Goal: Task Accomplishment & Management: Use online tool/utility

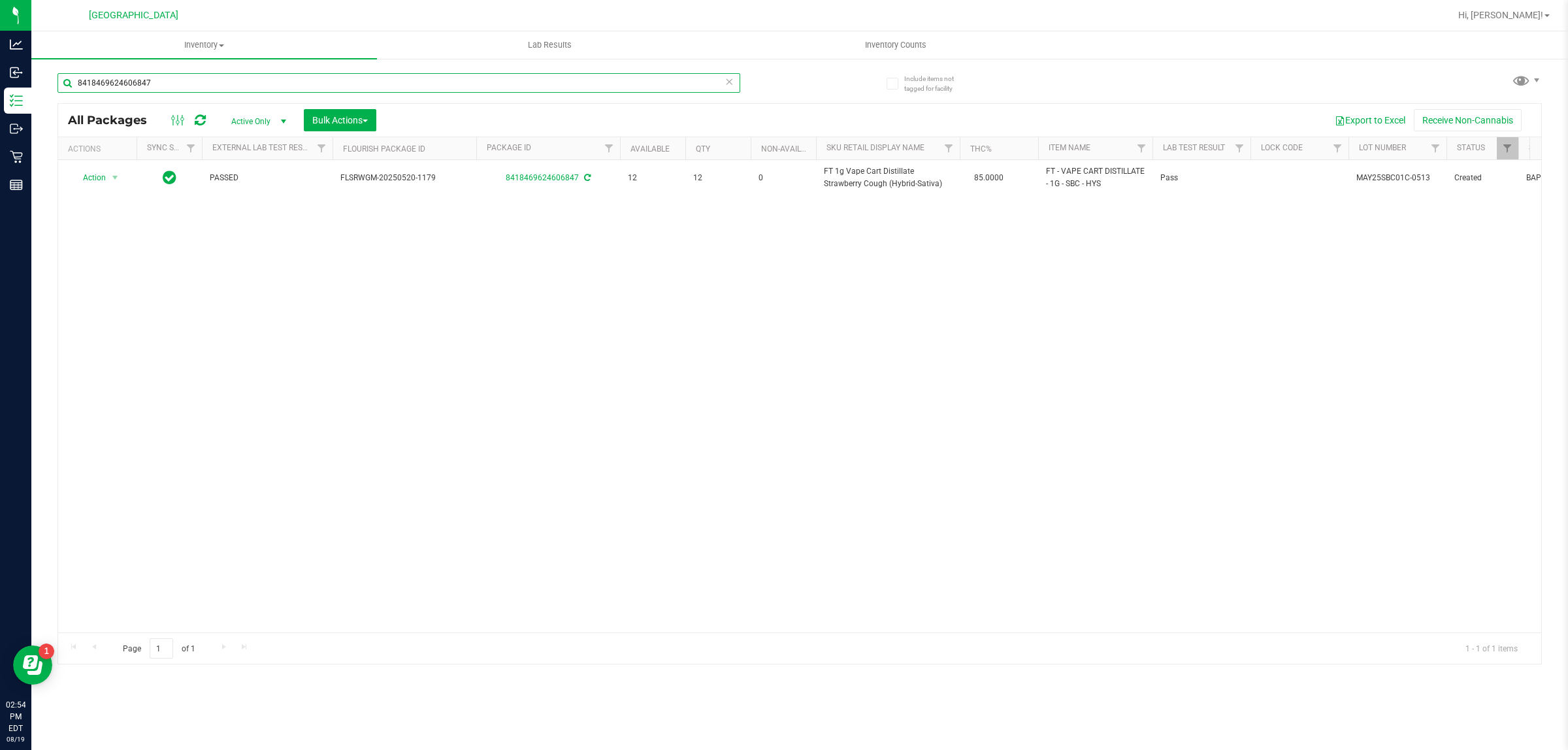
click at [122, 89] on input "8418469624606847" at bounding box center [398, 83] width 683 height 20
click at [122, 88] on input "8418469624606847" at bounding box center [398, 83] width 683 height 20
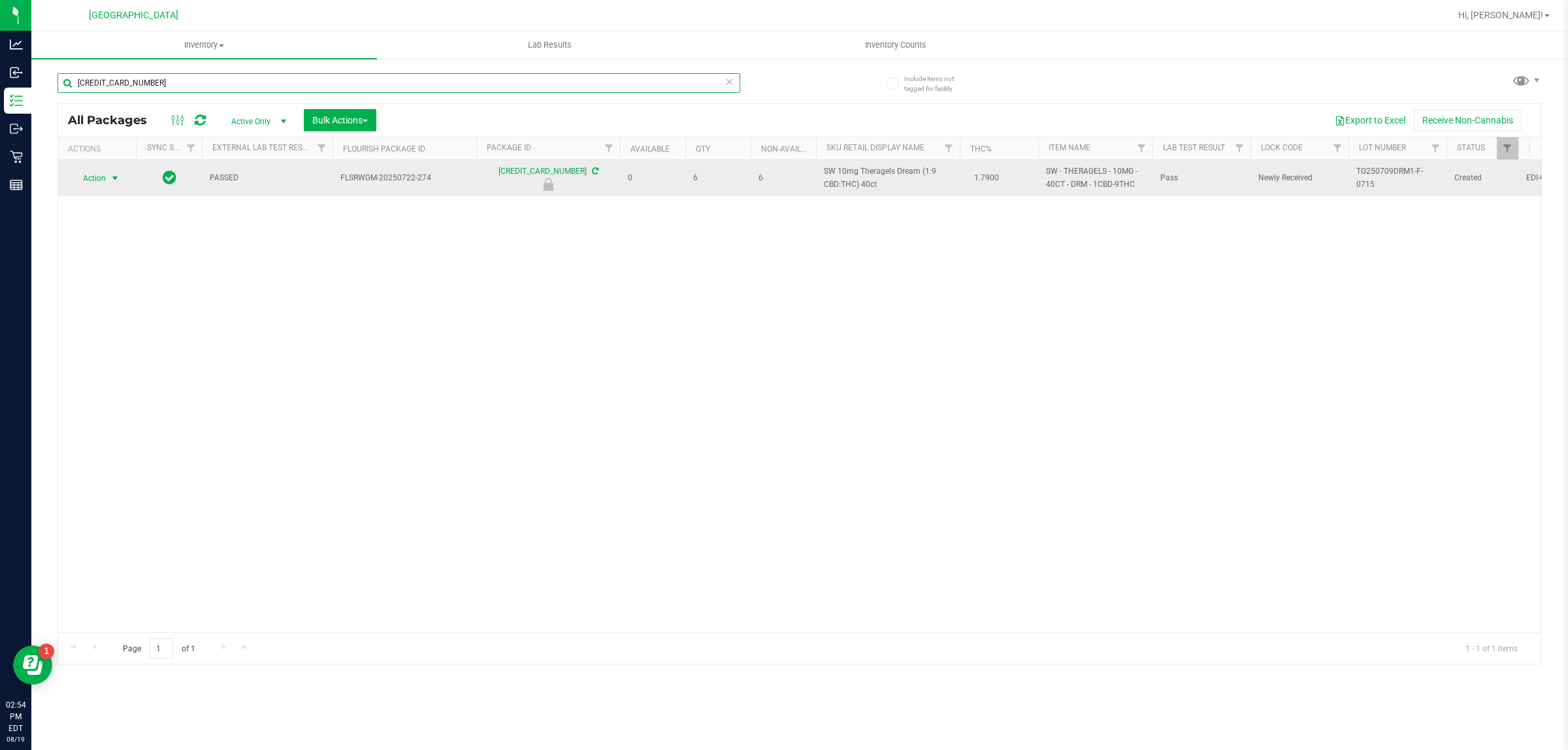
type input "[CREDIT_CARD_NUMBER]"
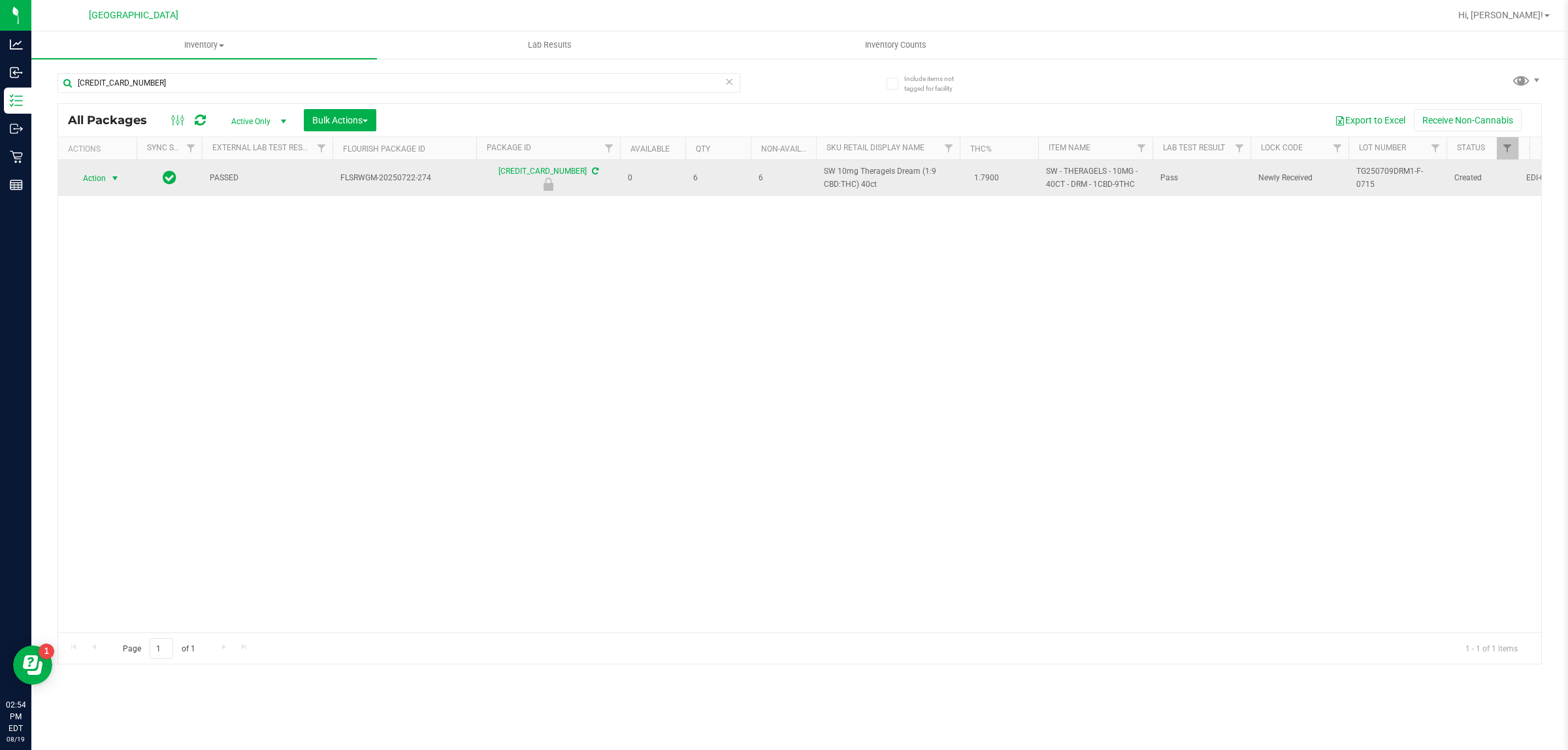
click at [116, 175] on span "select" at bounding box center [114, 178] width 10 height 10
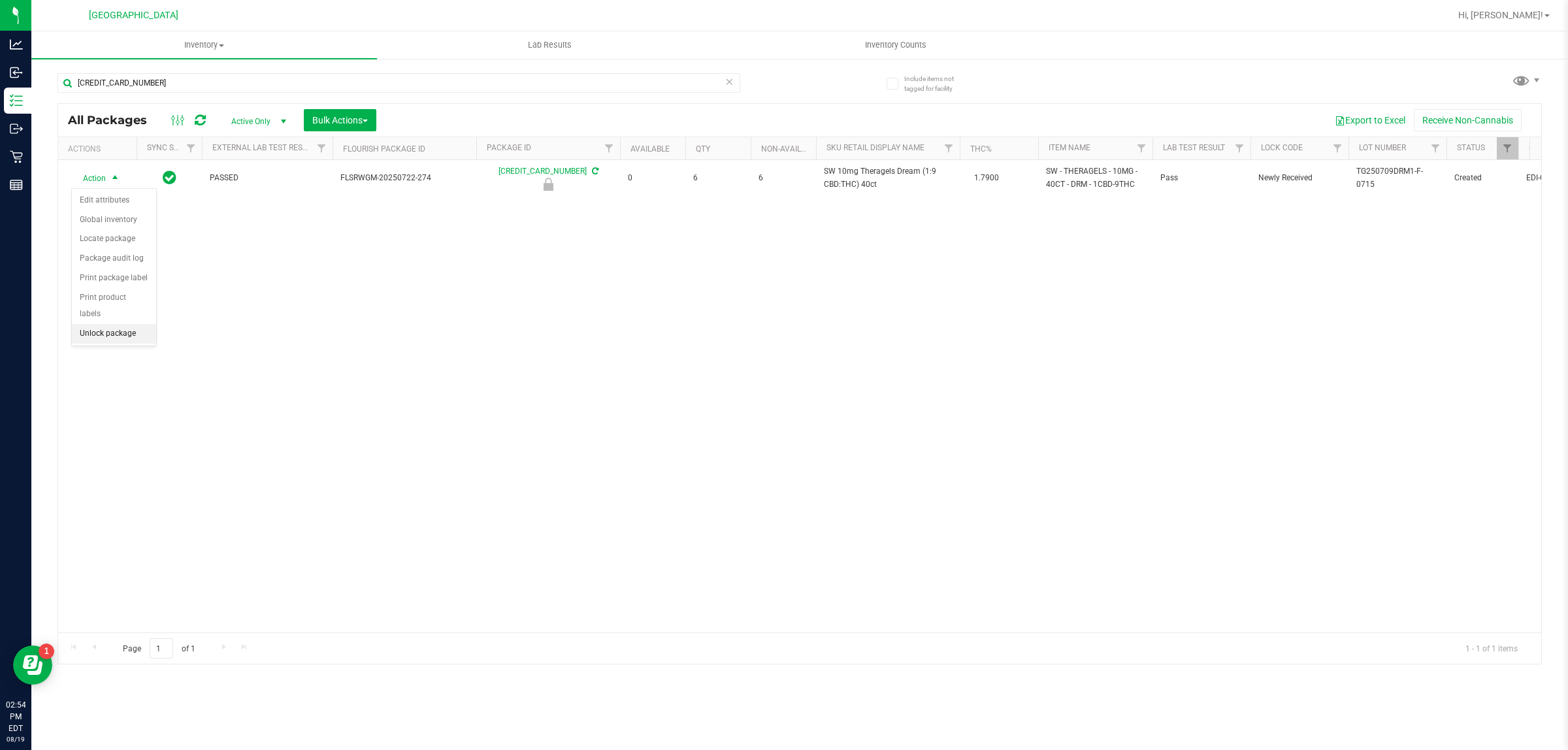
click at [122, 324] on li "Unlock package" at bounding box center [114, 333] width 84 height 20
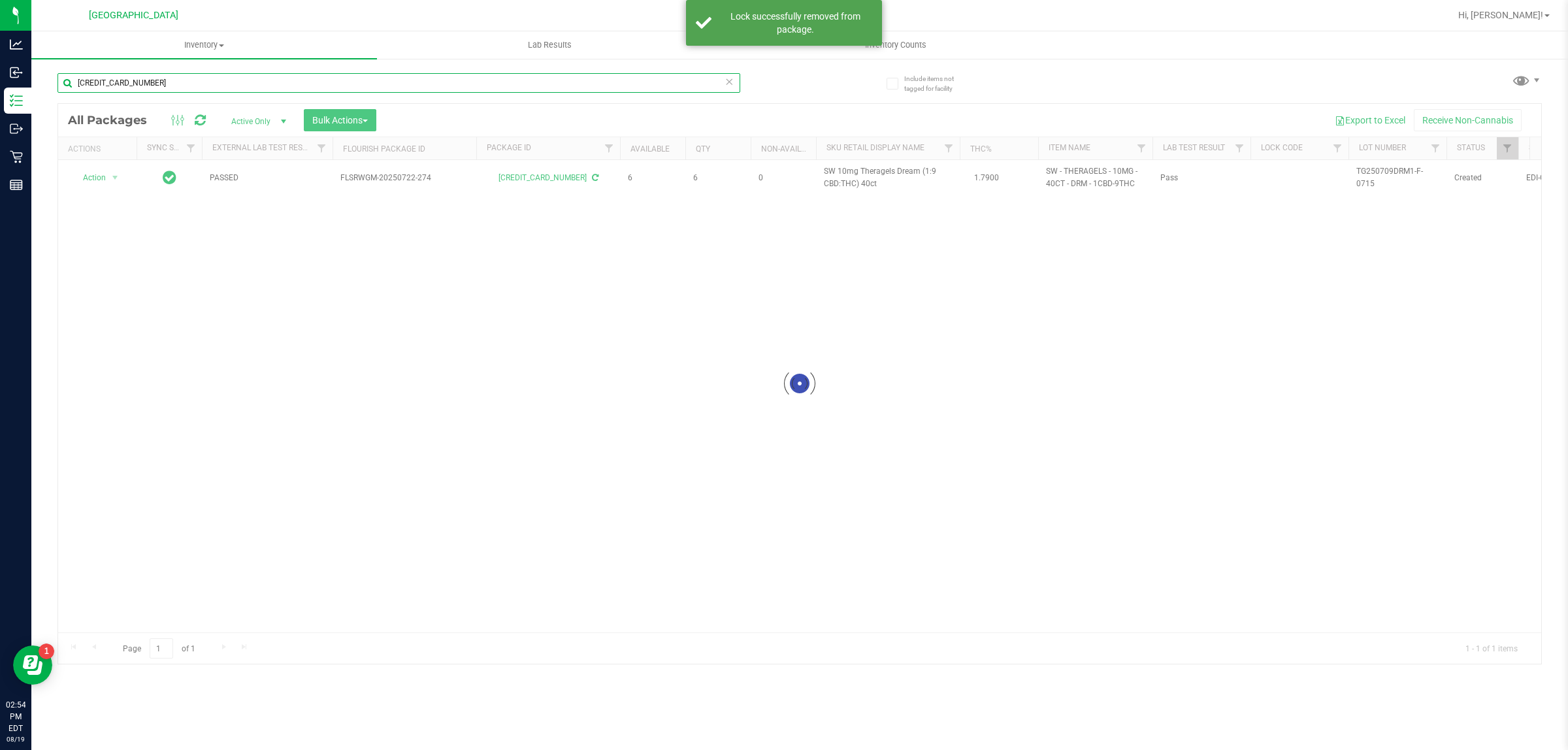
click at [124, 86] on input "[CREDIT_CARD_NUMBER]" at bounding box center [398, 83] width 683 height 20
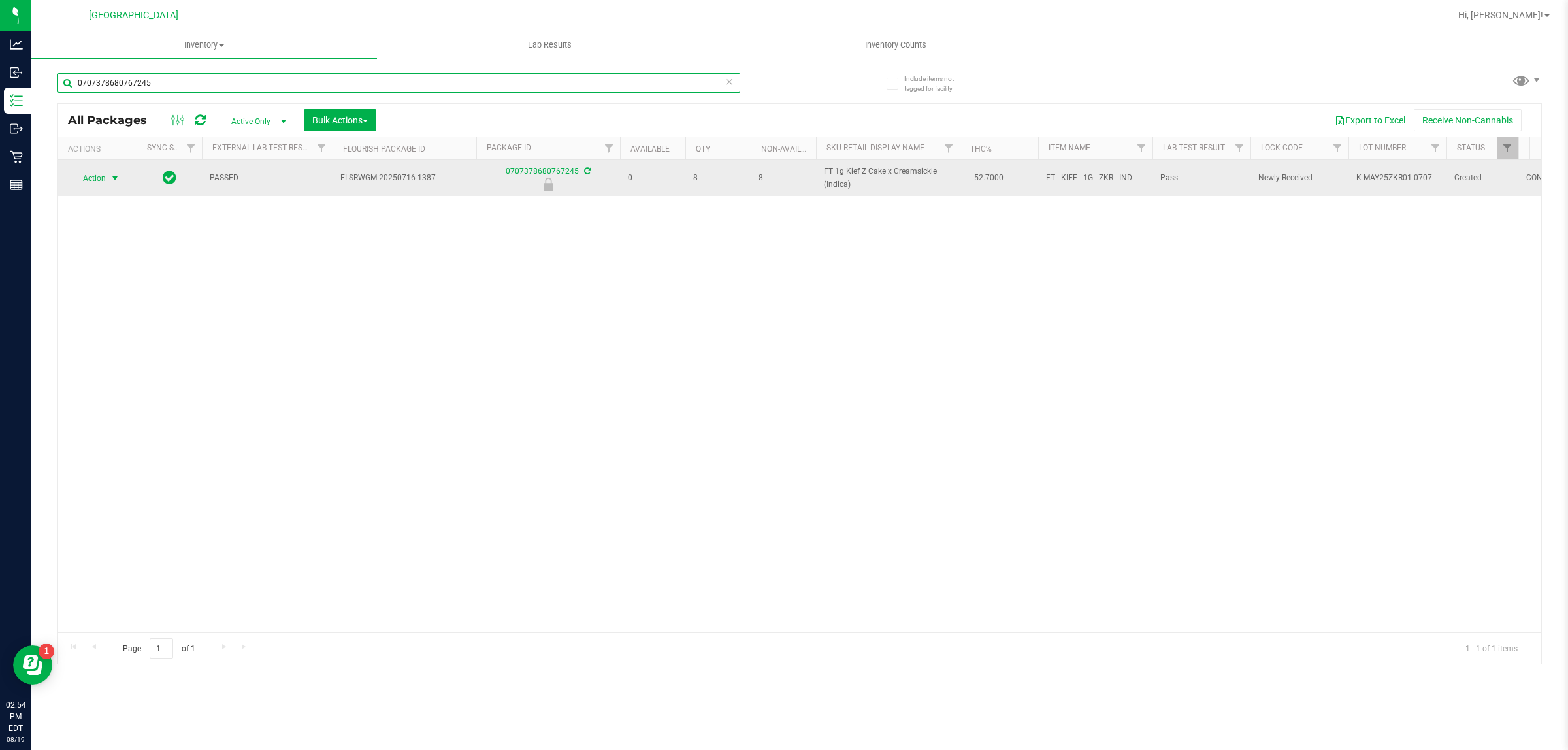
type input "0707378680767245"
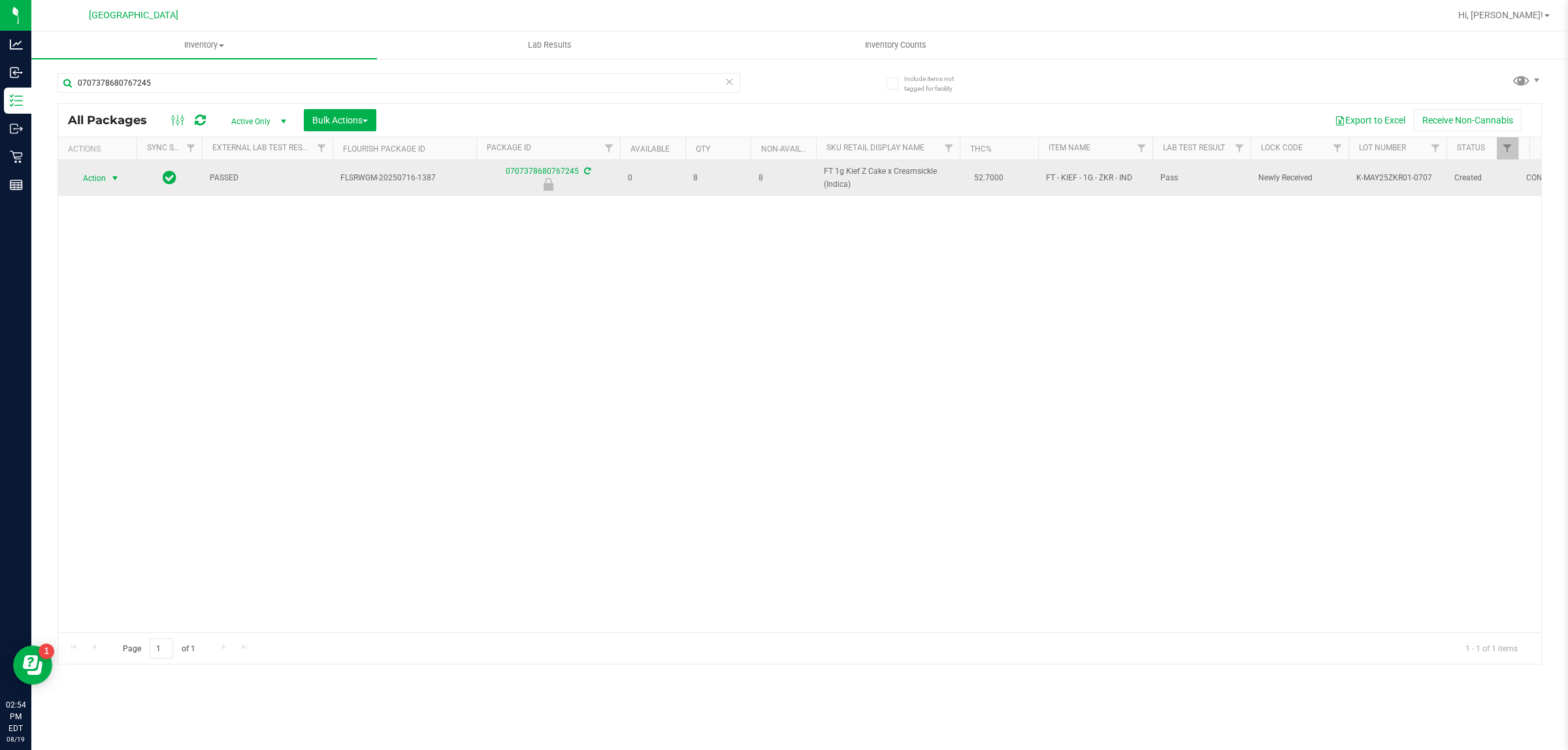
click at [116, 172] on span "select" at bounding box center [115, 178] width 16 height 18
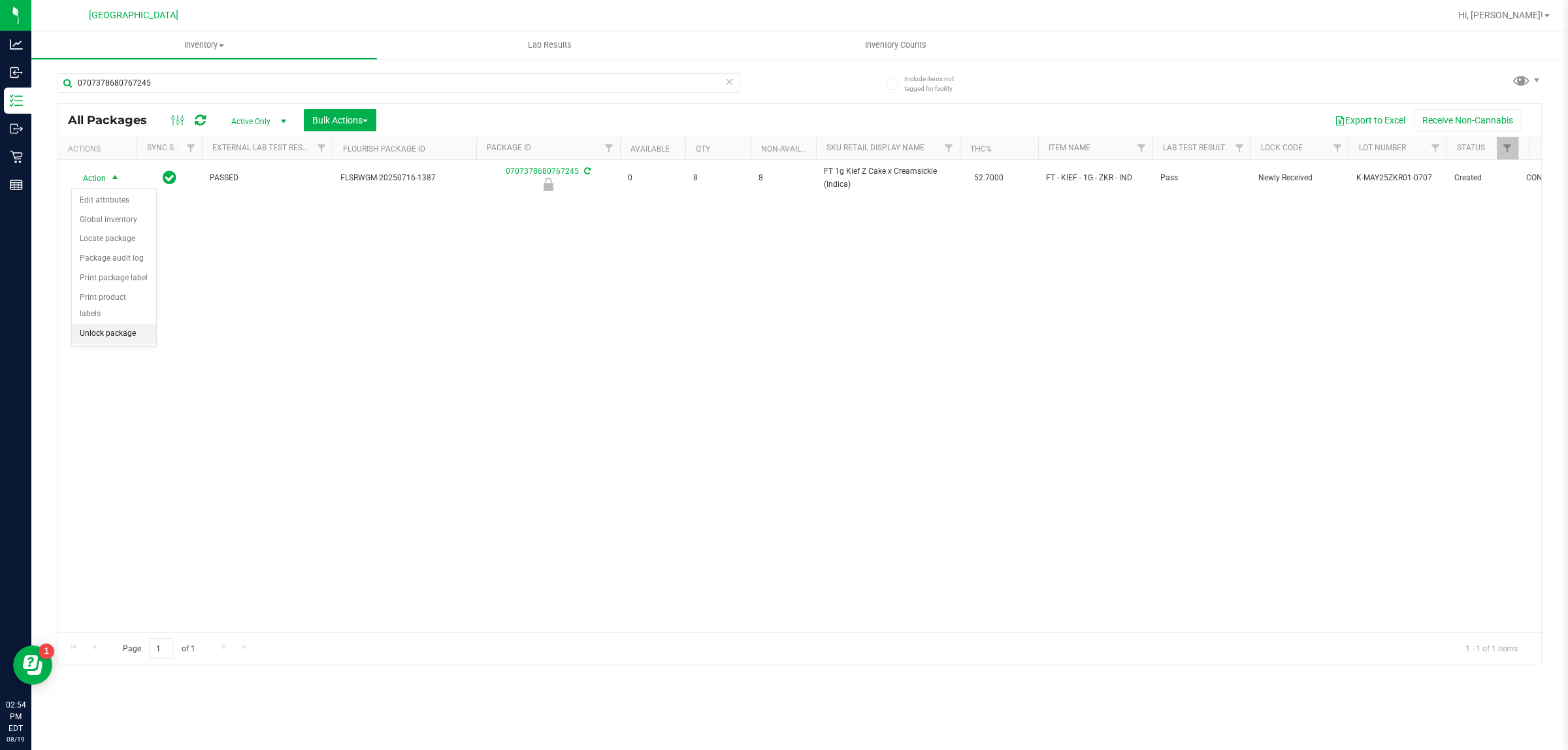
click at [124, 324] on li "Unlock package" at bounding box center [114, 333] width 84 height 20
